Goal: Task Accomplishment & Management: Use online tool/utility

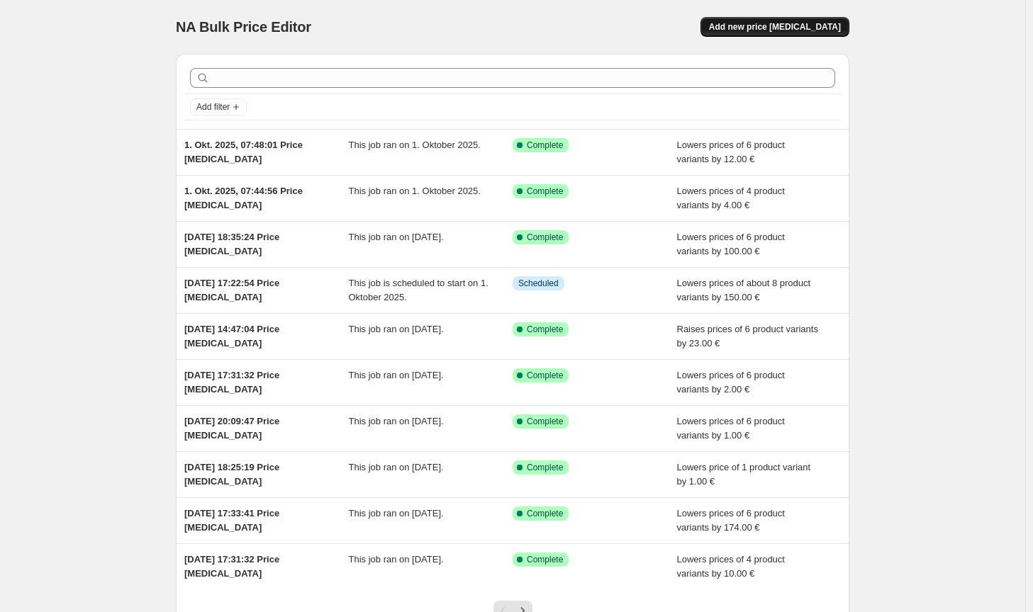
click at [822, 19] on button "Add new price change job" at bounding box center [774, 27] width 149 height 20
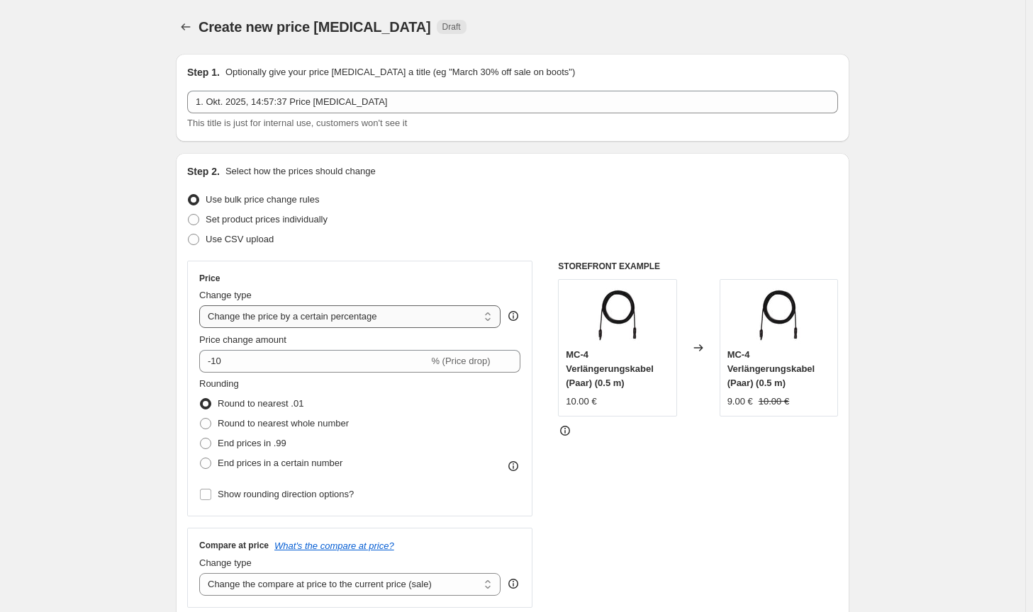
click at [312, 325] on select "Change the price to a certain amount Change the price by a certain amount Chang…" at bounding box center [349, 317] width 301 height 23
select select "by"
click at [202, 306] on select "Change the price to a certain amount Change the price by a certain amount Chang…" at bounding box center [349, 317] width 301 height 23
type input "-10.00"
click at [274, 423] on span "Round to nearest whole number" at bounding box center [283, 423] width 131 height 11
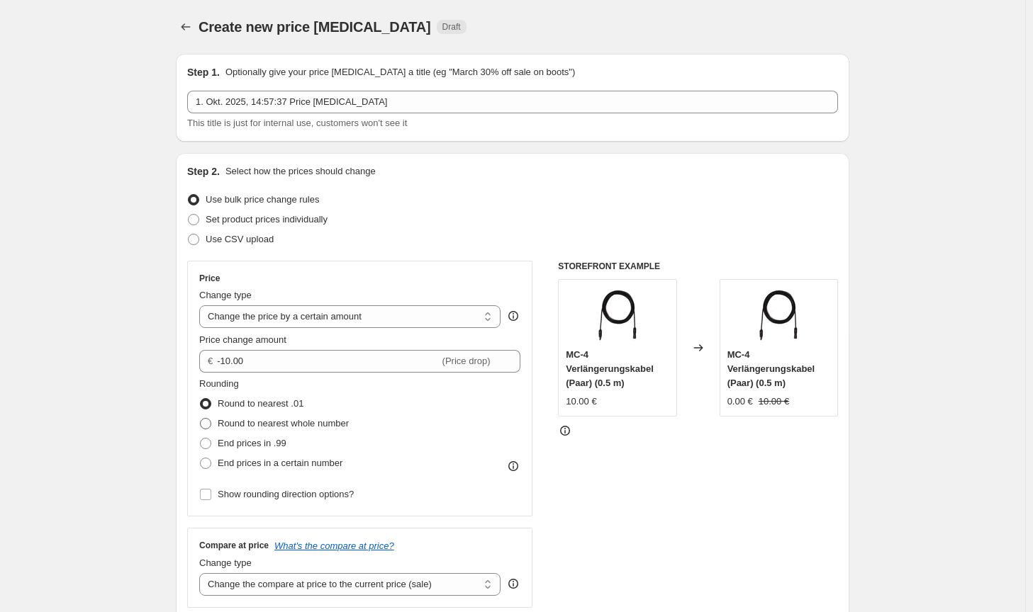
click at [201, 419] on input "Round to nearest whole number" at bounding box center [200, 418] width 1 height 1
radio input "true"
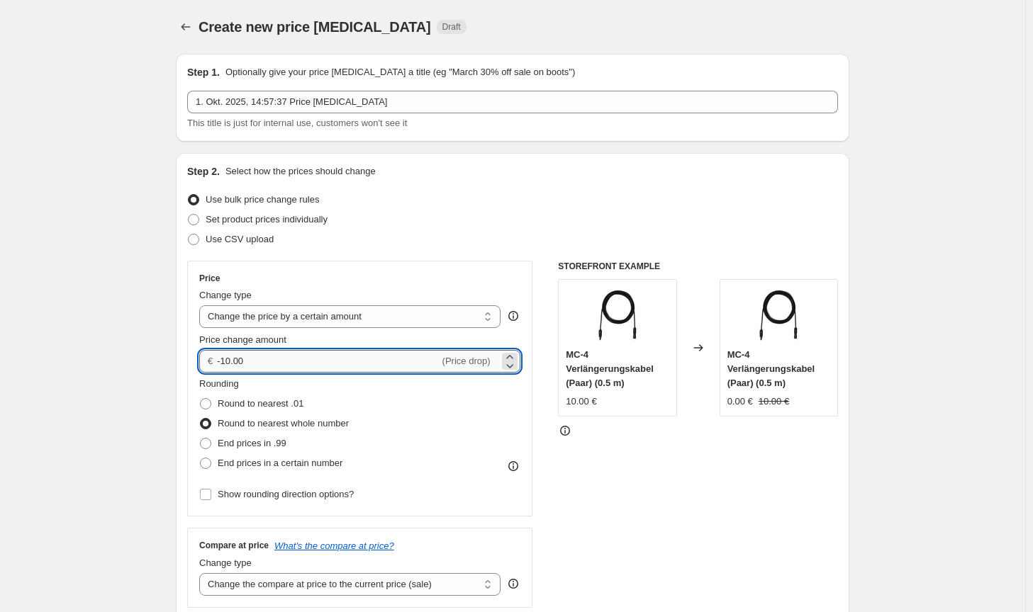
drag, startPoint x: 267, startPoint y: 368, endPoint x: 225, endPoint y: 359, distance: 43.4
click at [225, 359] on input "-10.00" at bounding box center [328, 361] width 222 height 23
type input "-6.00"
click at [754, 525] on div "STOREFRONT EXAMPLE MC-4 Verlängerungskabel (Paar) (0.5 m) 10.00 € Changed to MC…" at bounding box center [698, 434] width 280 height 347
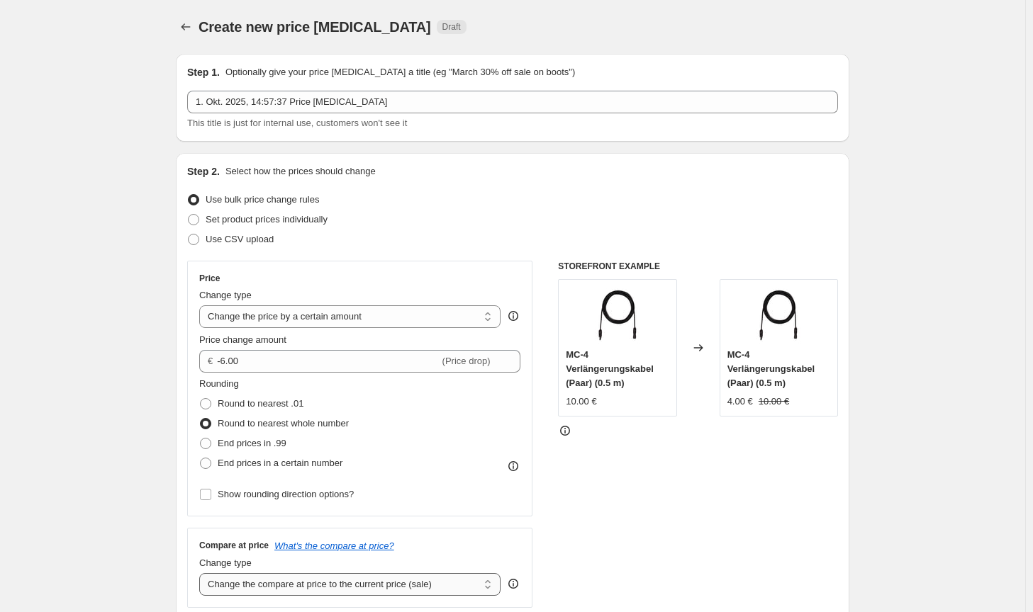
click at [456, 595] on select "Change the compare at price to the current price (sale) Change the compare at p…" at bounding box center [349, 585] width 301 height 23
select select "no_change"
click at [202, 574] on select "Change the compare at price to the current price (sale) Change the compare at p…" at bounding box center [349, 585] width 301 height 23
click at [712, 549] on div "STOREFRONT EXAMPLE MC-4 Verlängerungskabel (Paar) (0.5 m) 10.00 € Changed to MC…" at bounding box center [698, 434] width 280 height 347
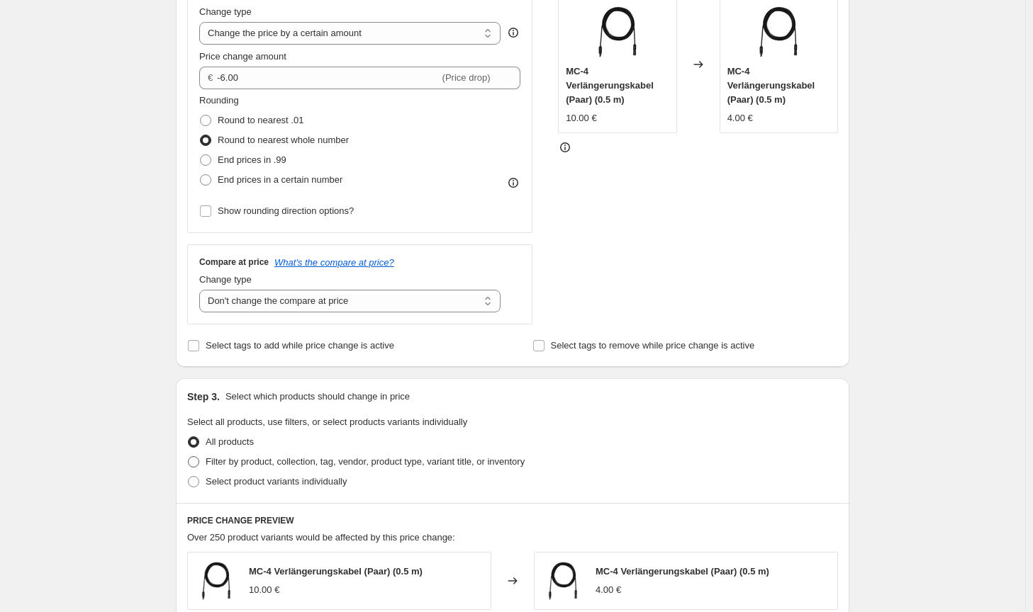
click at [516, 463] on span "Filter by product, collection, tag, vendor, product type, variant title, or inv…" at bounding box center [365, 462] width 319 height 11
click at [189, 457] on input "Filter by product, collection, tag, vendor, product type, variant title, or inv…" at bounding box center [188, 457] width 1 height 1
radio input "true"
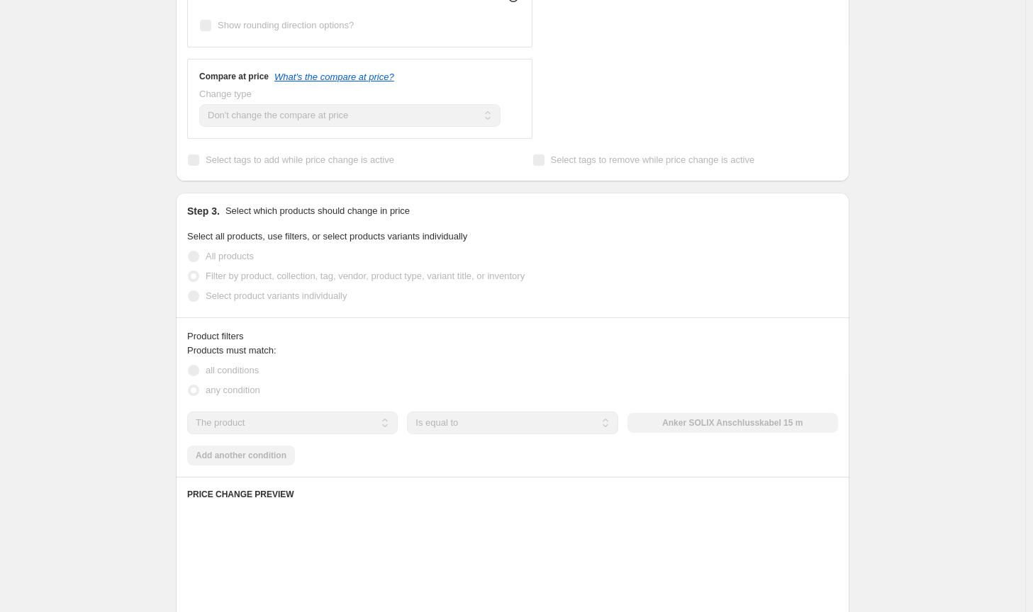
scroll to position [496, 0]
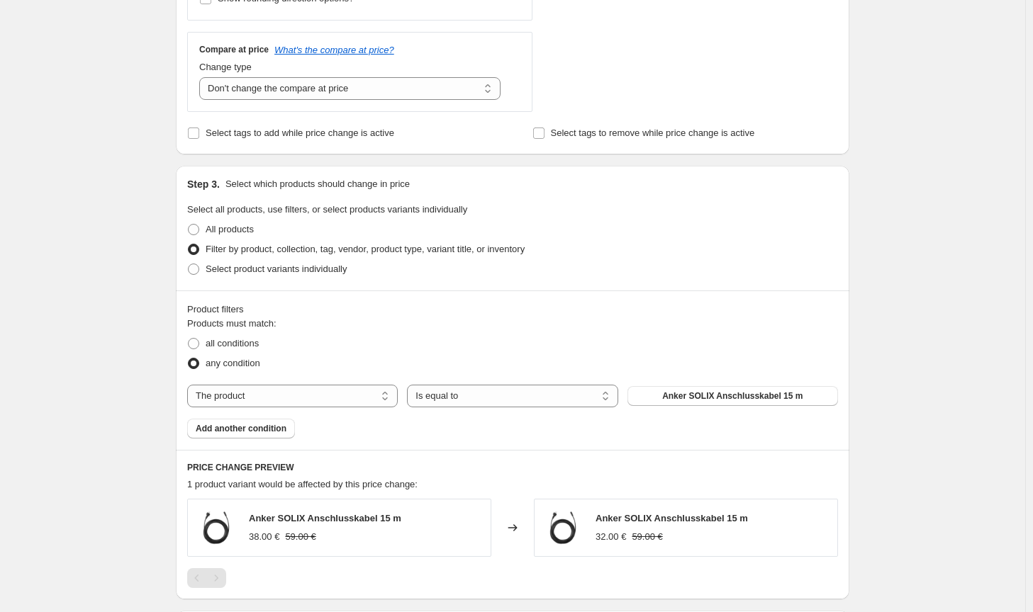
click at [717, 385] on div "The product The product's collection The product's tag The product's vendor The…" at bounding box center [512, 396] width 651 height 23
click at [717, 391] on button "Anker SOLIX Anschlusskabel 15 m" at bounding box center [732, 396] width 211 height 20
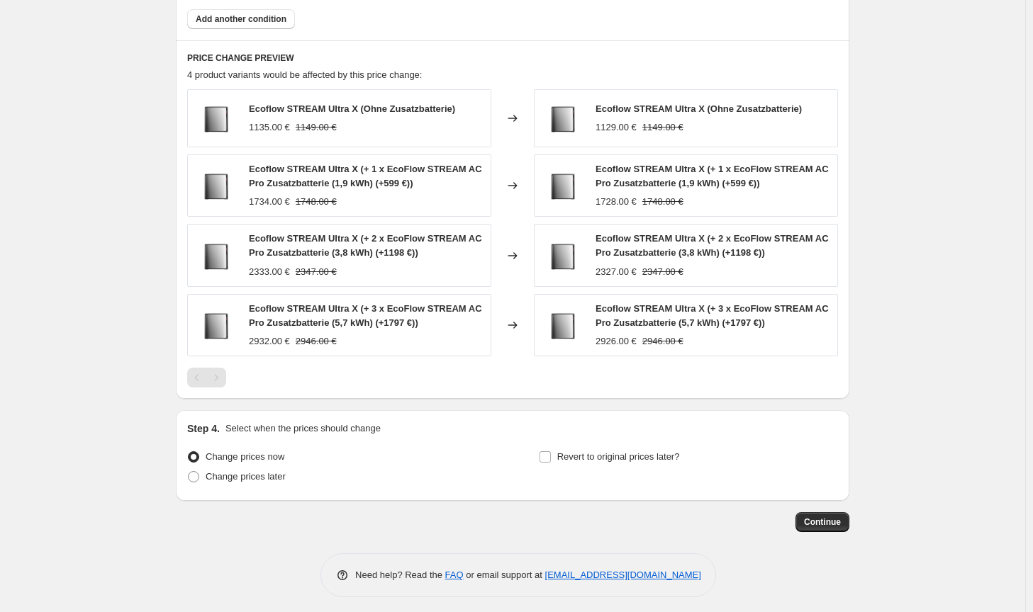
scroll to position [912, 0]
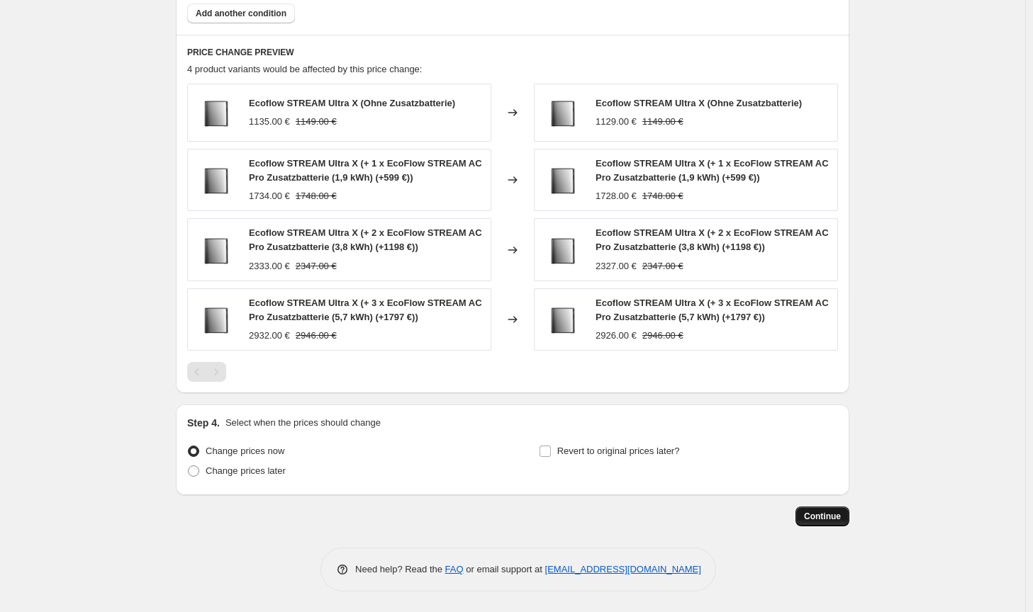
click at [823, 515] on span "Continue" at bounding box center [822, 516] width 37 height 11
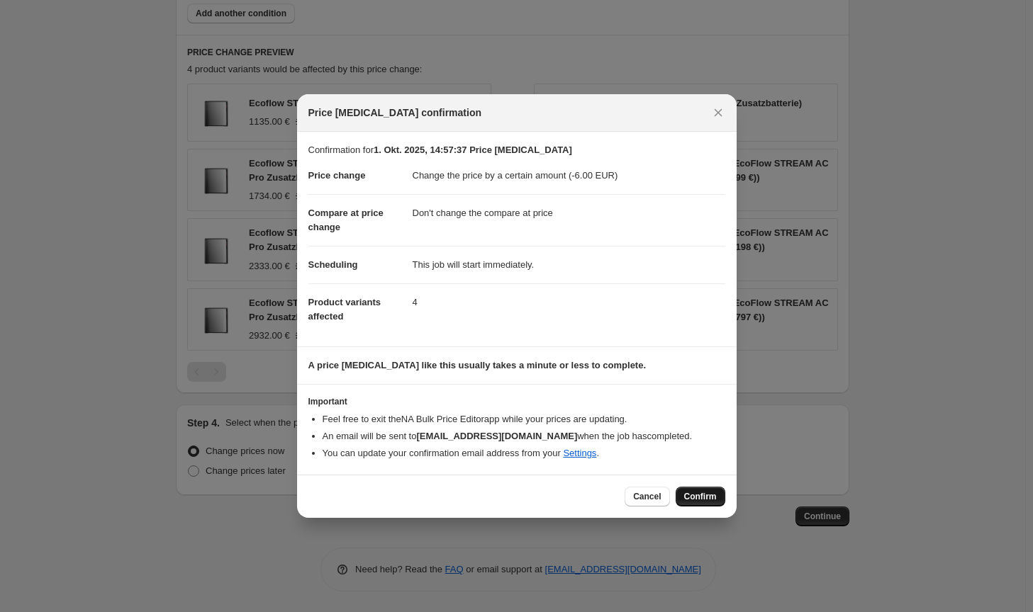
click at [713, 500] on span "Confirm" at bounding box center [700, 496] width 33 height 11
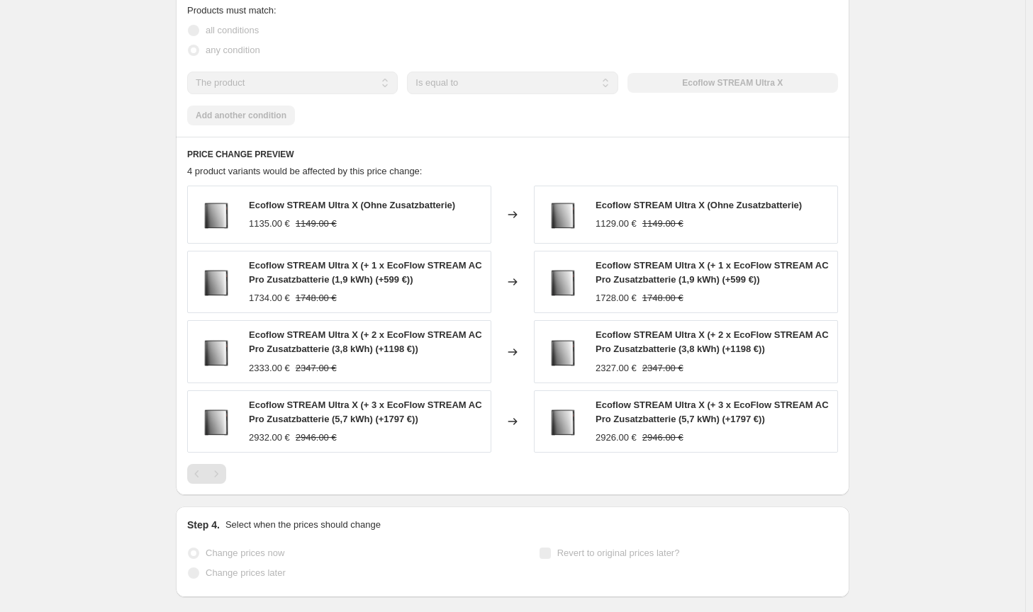
select select "by"
select select "no_change"
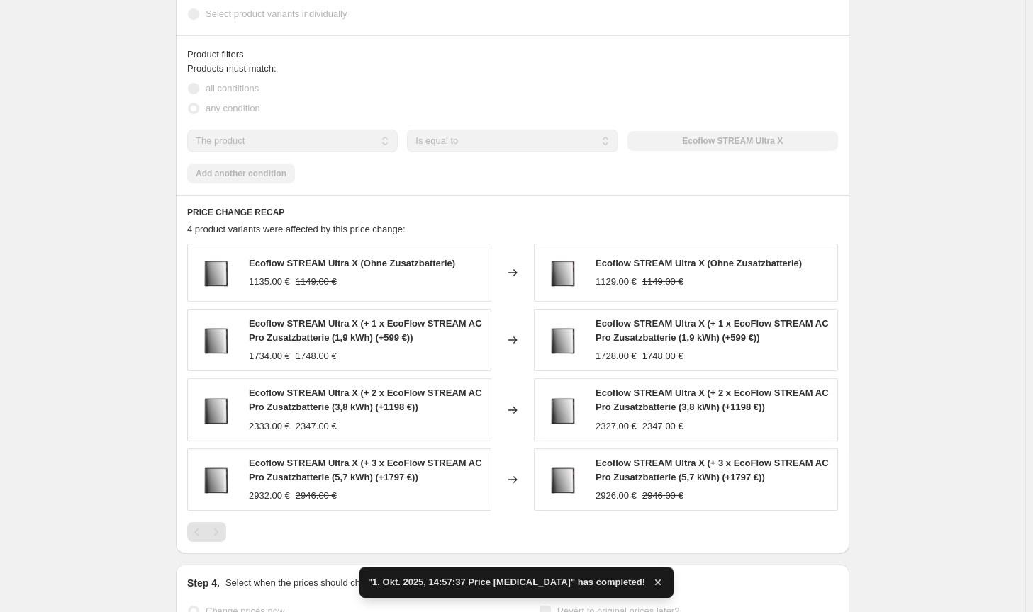
scroll to position [0, 0]
